Goal: Information Seeking & Learning: Learn about a topic

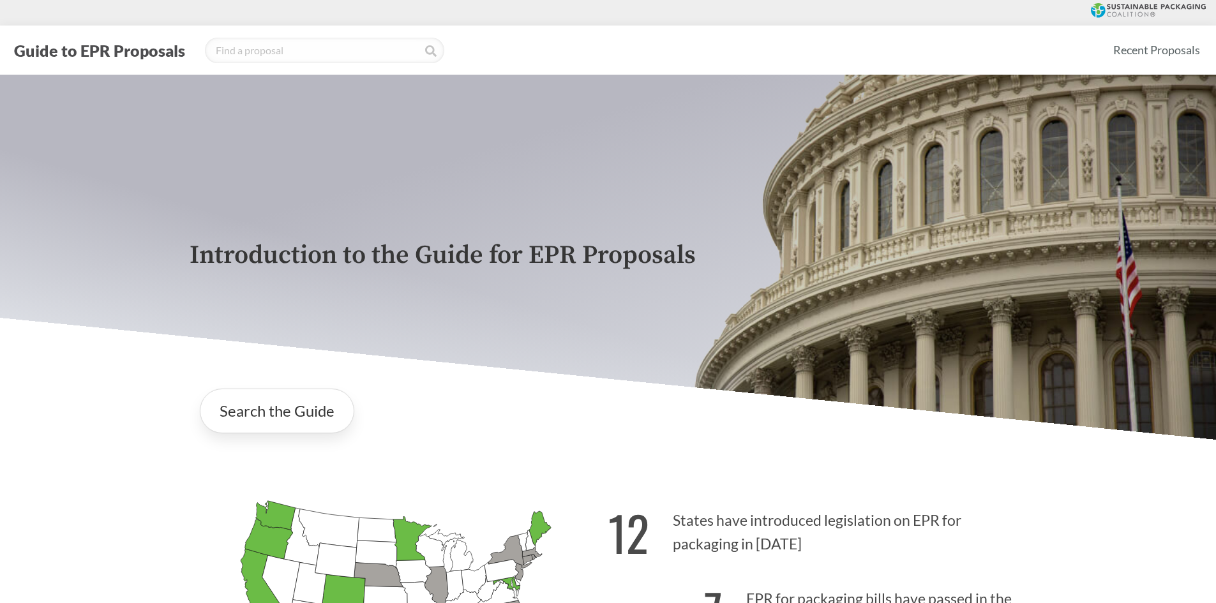
scroll to position [431, 0]
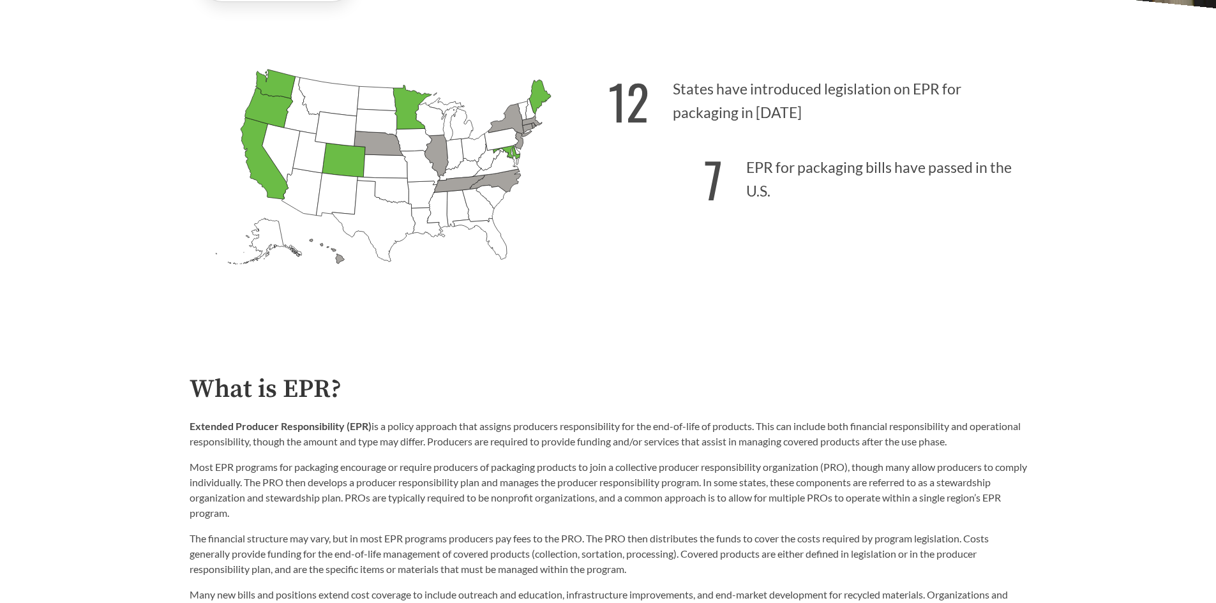
click at [539, 510] on p "Most EPR programs for packaging encourage or require producers of packaging pro…" at bounding box center [608, 489] width 837 height 61
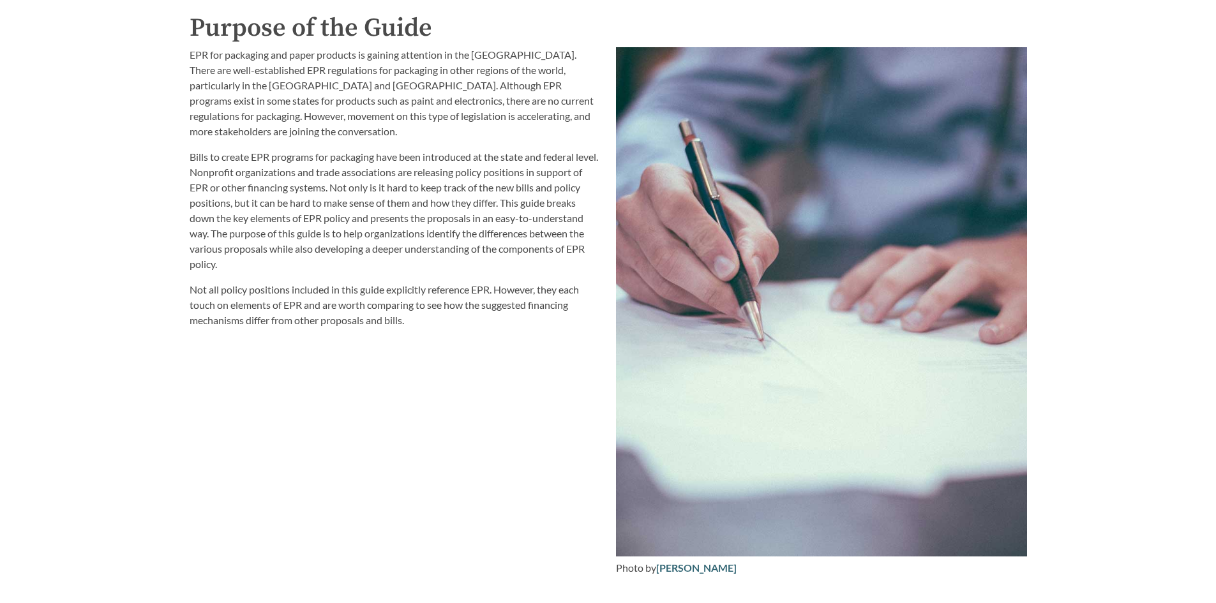
scroll to position [2064, 0]
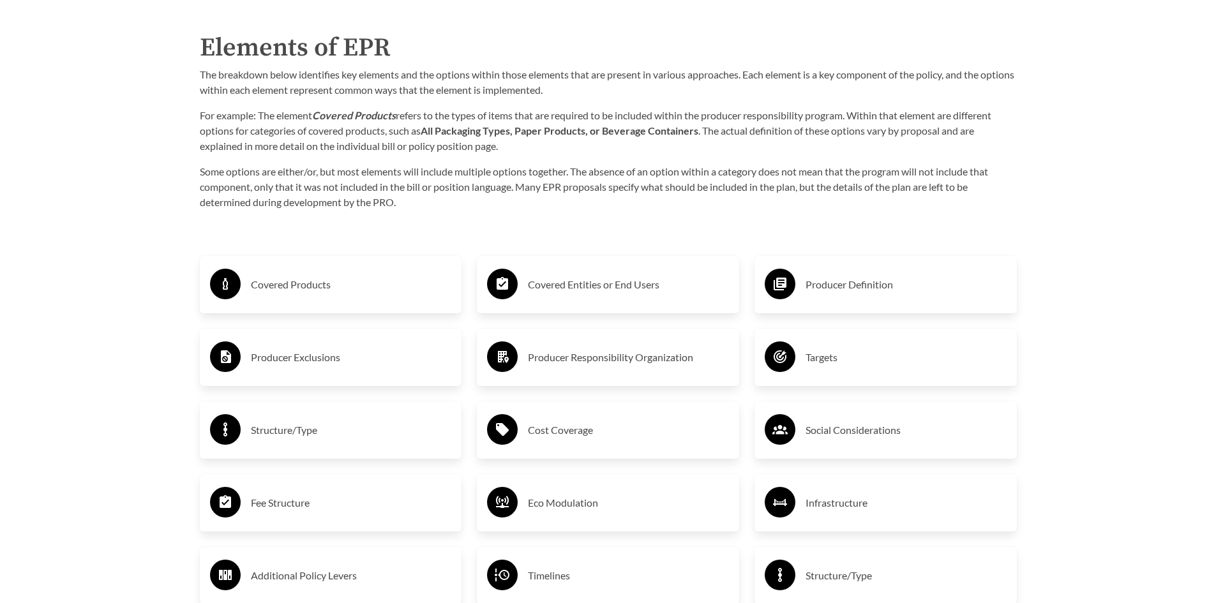
click at [859, 286] on h3 "Producer Definition" at bounding box center [905, 284] width 201 height 20
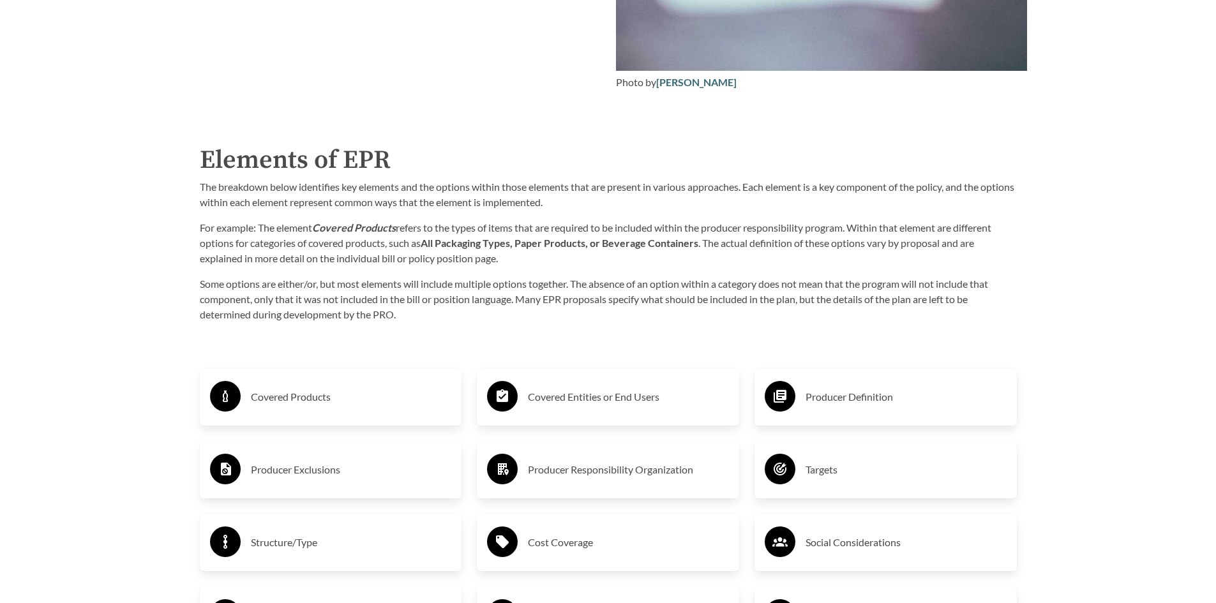
scroll to position [2023, 0]
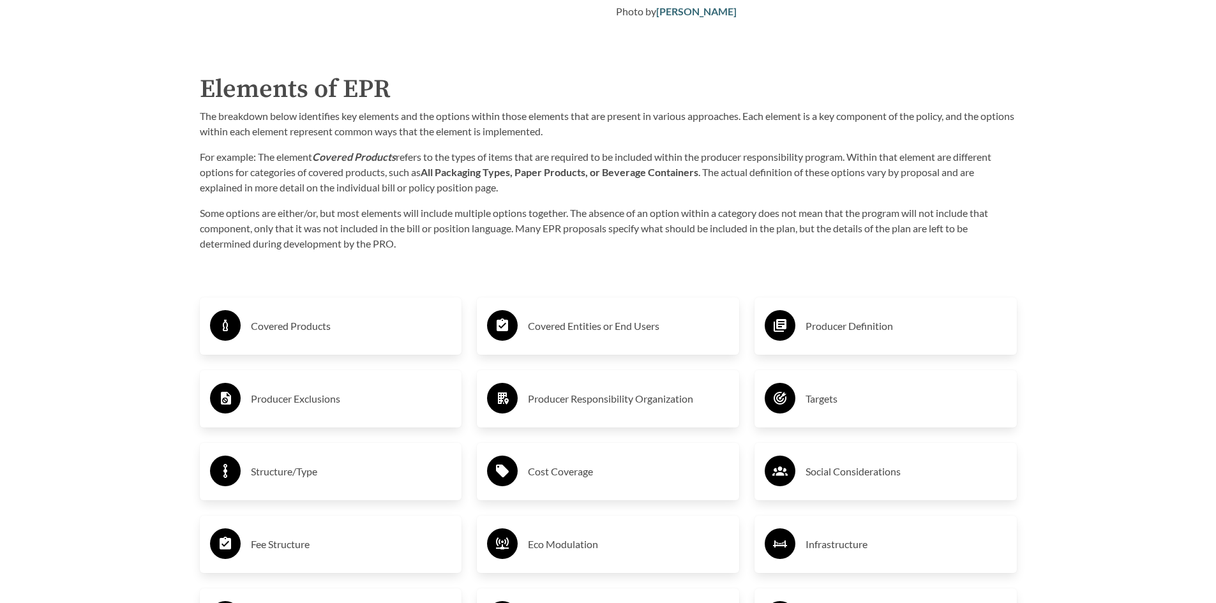
click at [874, 328] on h3 "Producer Definition" at bounding box center [905, 326] width 201 height 20
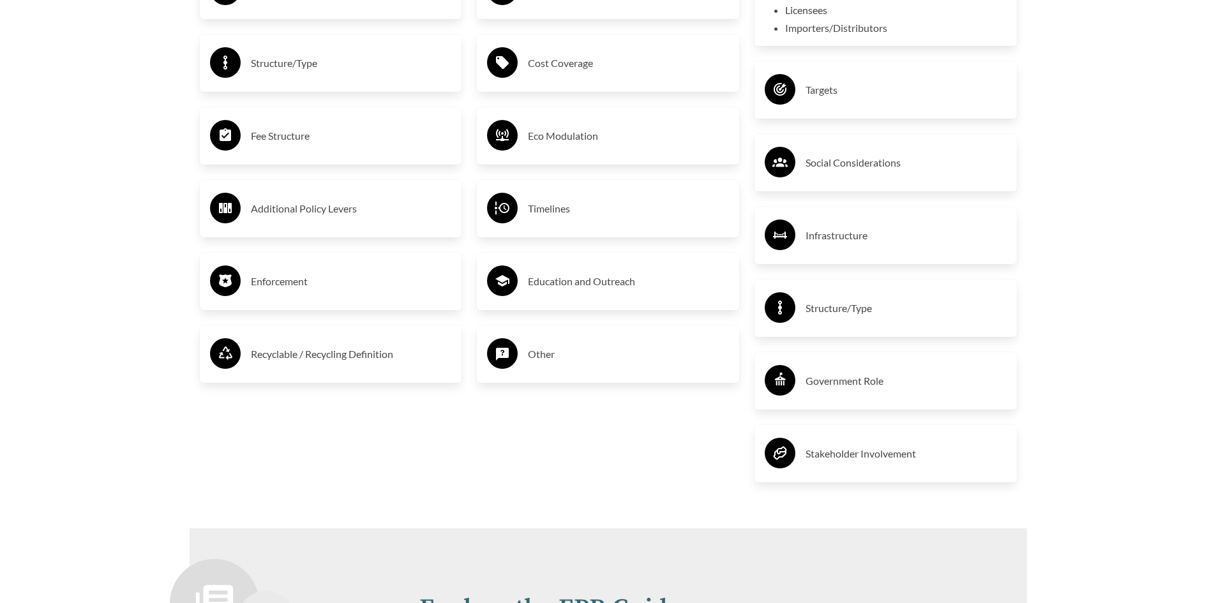
scroll to position [2435, 0]
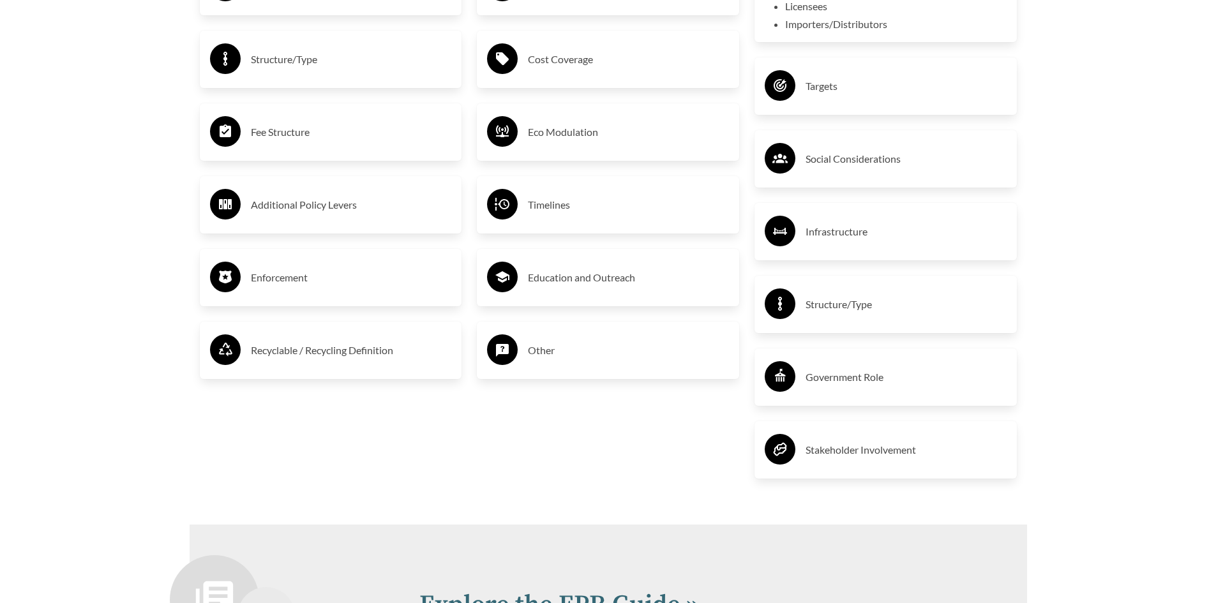
click at [267, 285] on h3 "Enforcement" at bounding box center [351, 277] width 201 height 20
